Goal: Find specific page/section: Find specific page/section

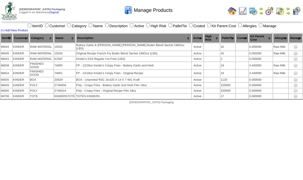
click at [4, 11] on img at bounding box center [9, 11] width 15 height 18
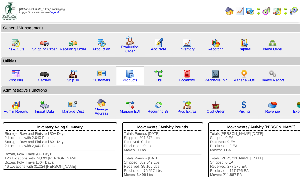
click at [129, 68] on div "Products" at bounding box center [130, 75] width 28 height 19
click at [131, 75] on img at bounding box center [130, 73] width 9 height 9
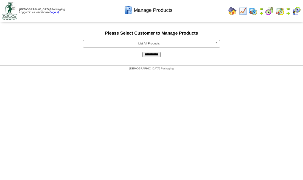
click at [219, 45] on b at bounding box center [217, 43] width 5 height 7
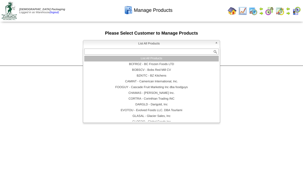
click at [180, 56] on li "List All Products" at bounding box center [151, 59] width 134 height 6
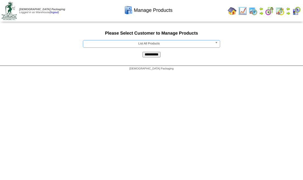
click at [155, 53] on input "**********" at bounding box center [151, 54] width 18 height 5
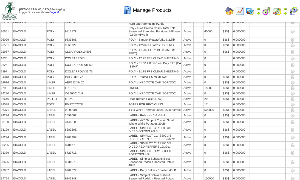
scroll to position [23384, 0]
